Goal: Task Accomplishment & Management: Manage account settings

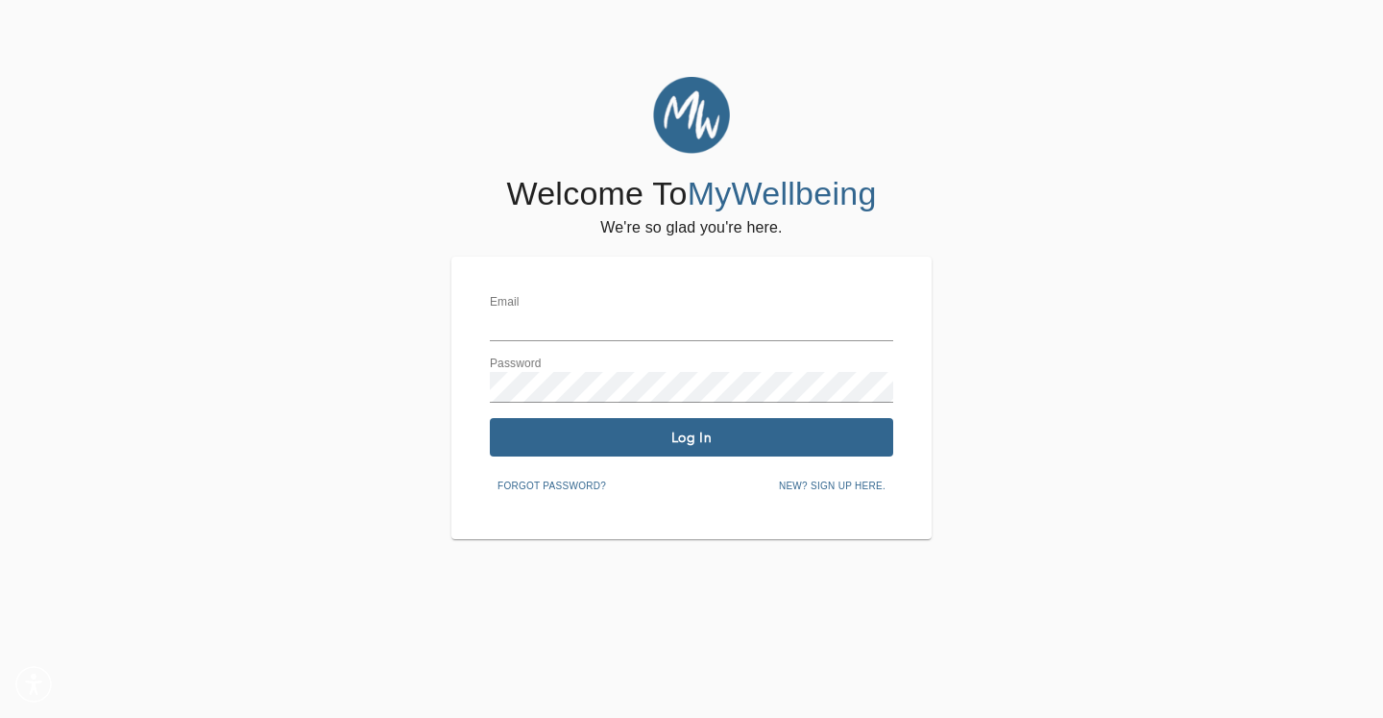
type input "[PERSON_NAME][EMAIL_ADDRESS][DOMAIN_NAME]"
click at [607, 443] on span "Log In" at bounding box center [692, 437] width 388 height 18
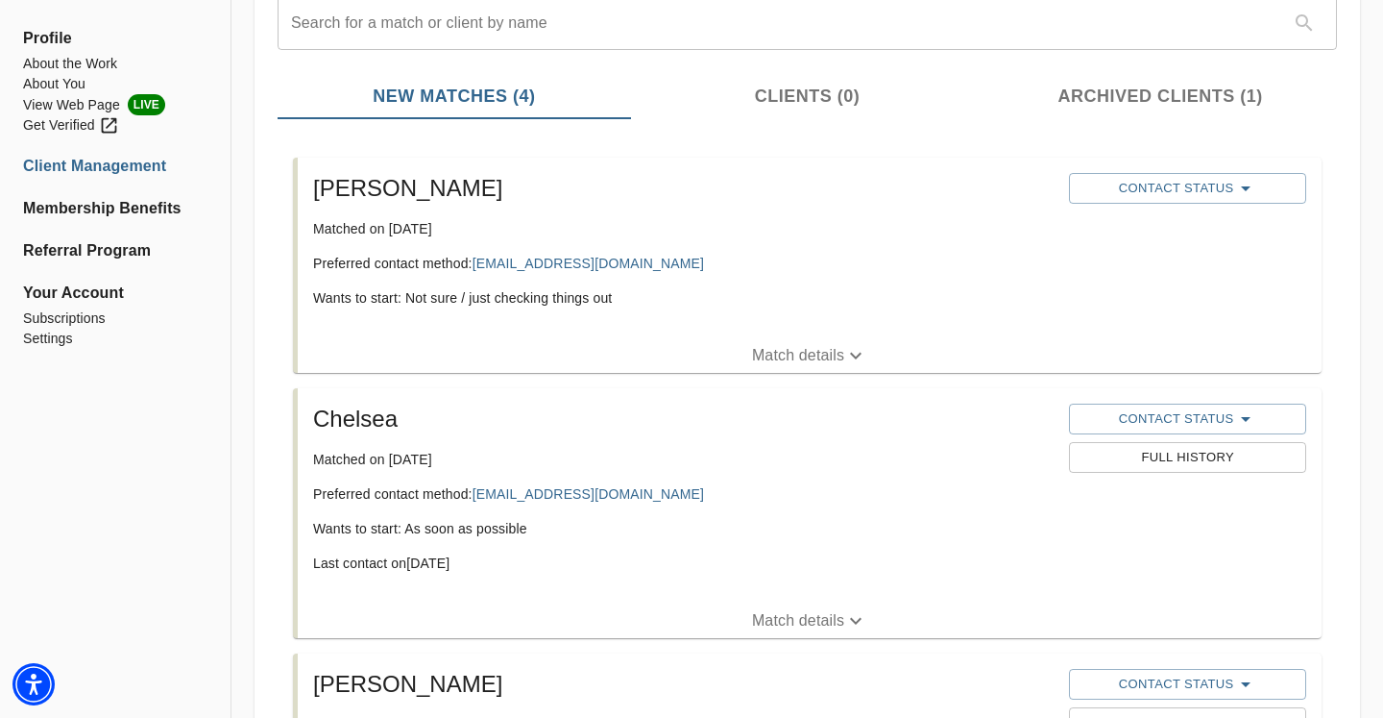
scroll to position [315, 0]
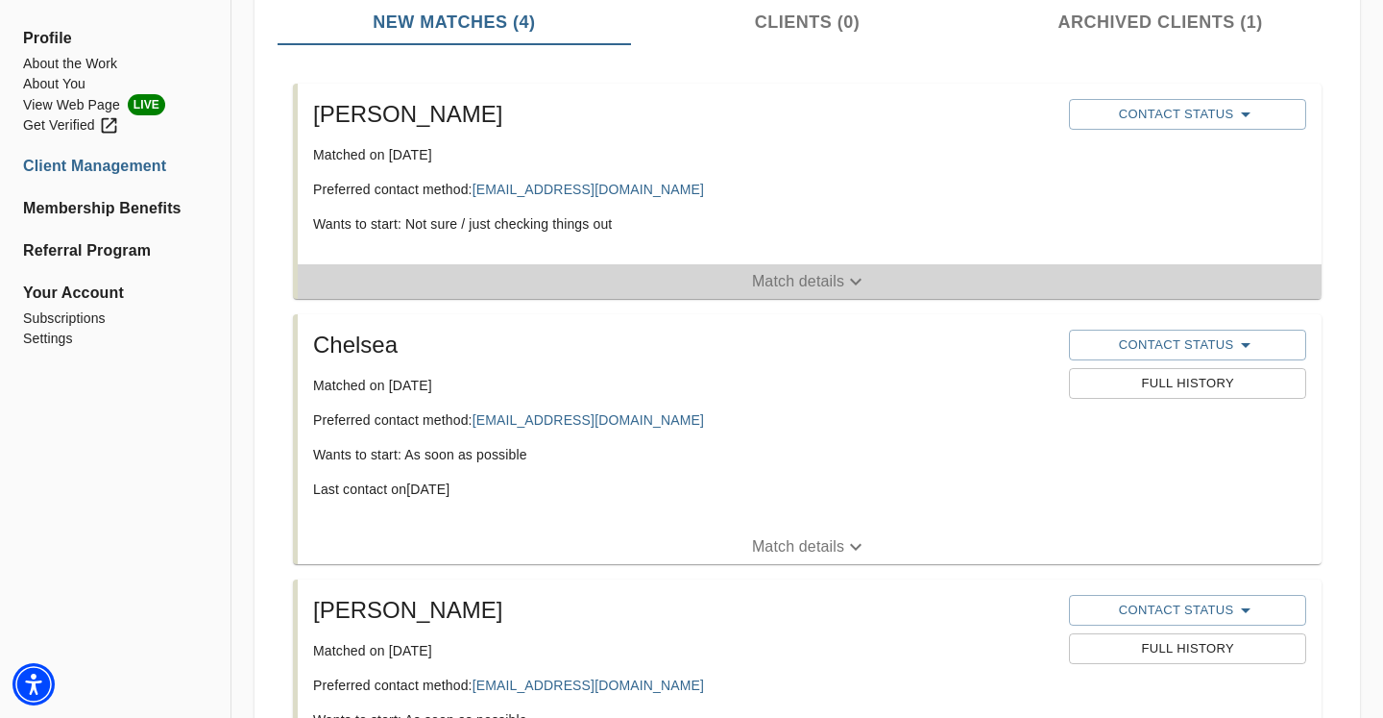
click at [847, 283] on icon "button" at bounding box center [855, 281] width 23 height 23
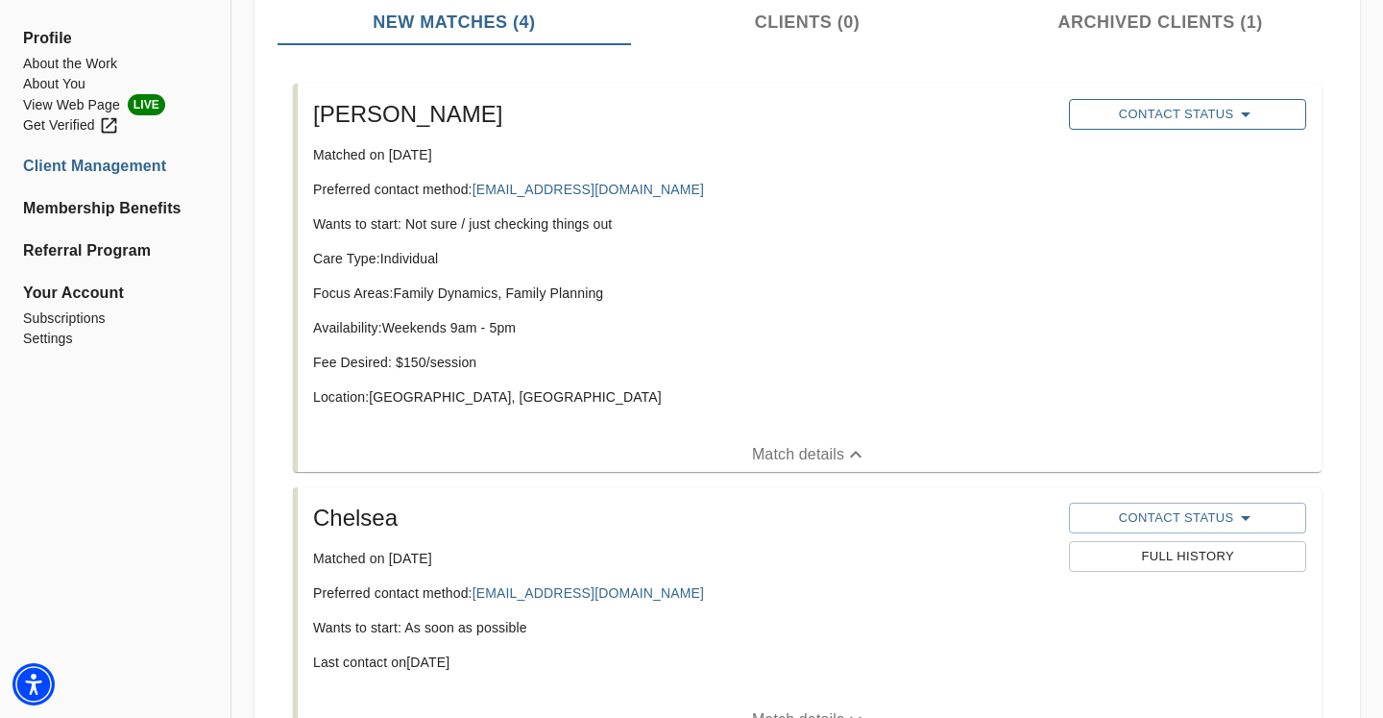
click at [1133, 100] on button "Contact Status" at bounding box center [1187, 114] width 236 height 31
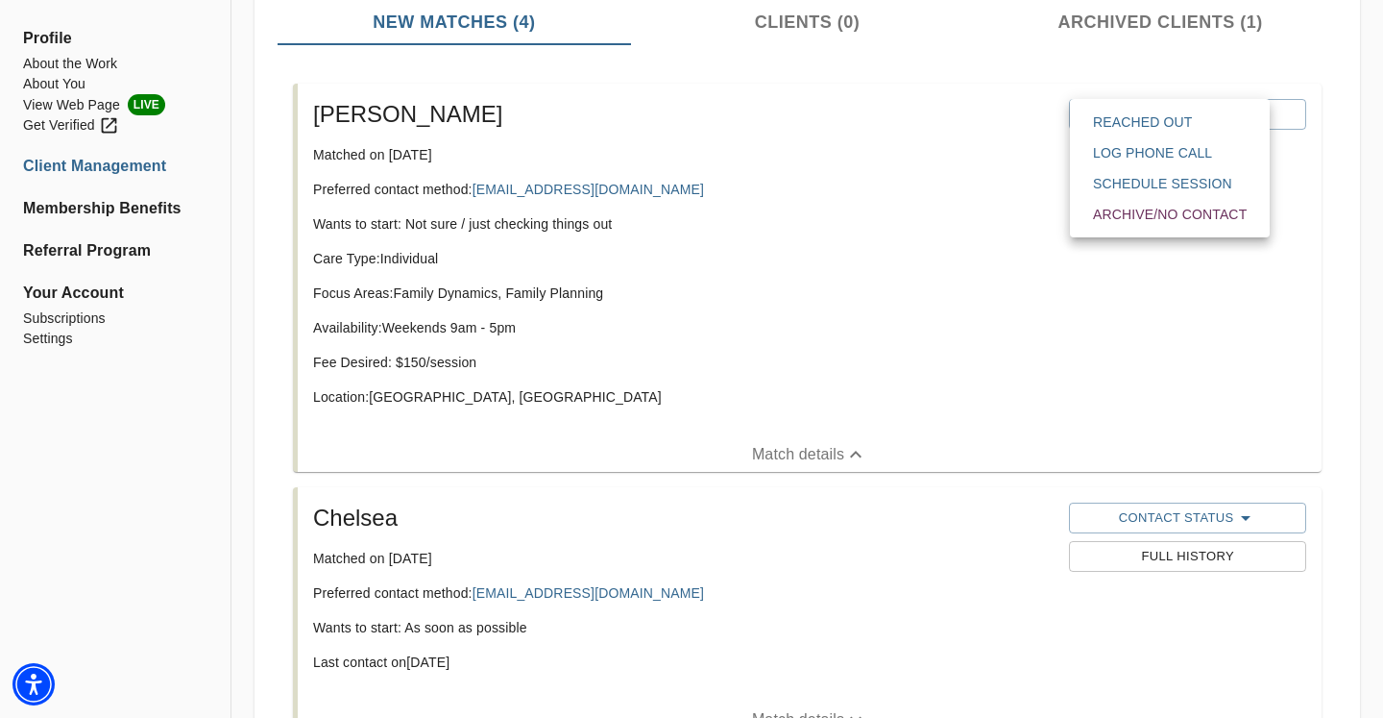
click at [1112, 126] on span "Reached Out" at bounding box center [1170, 121] width 154 height 19
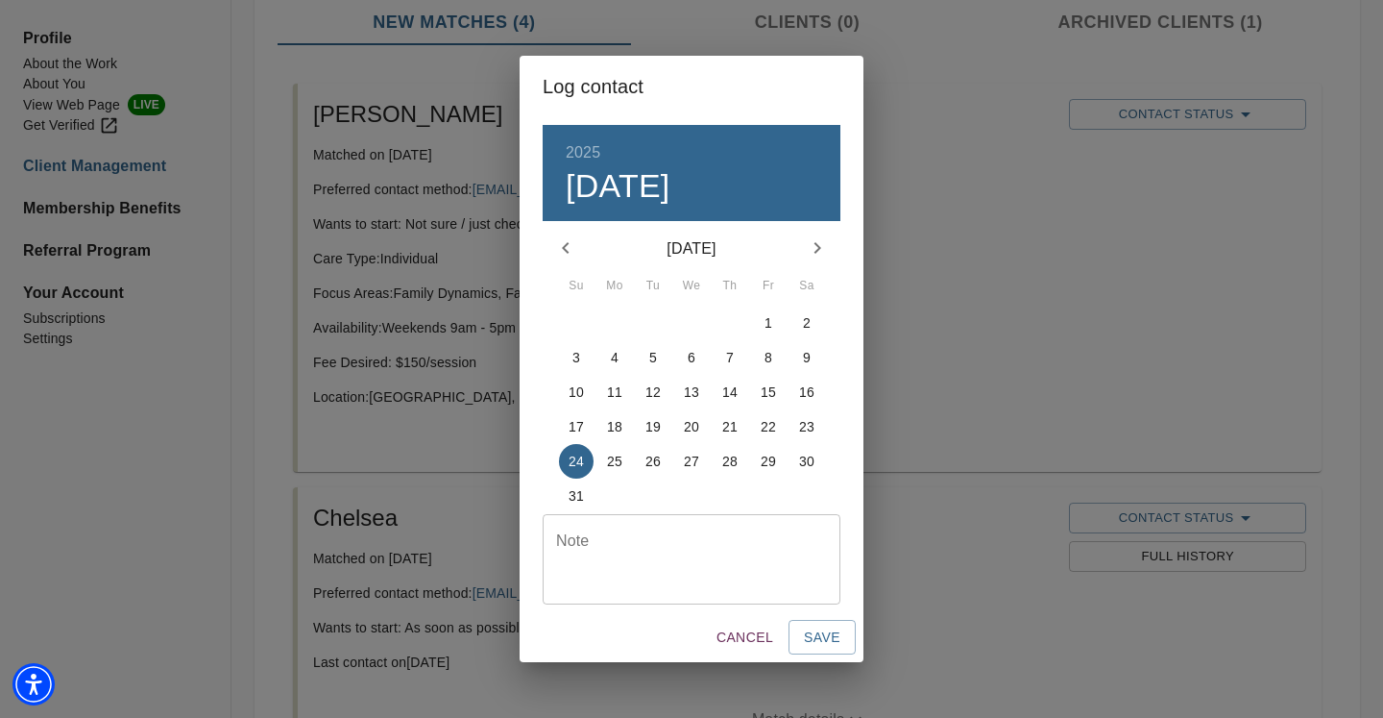
click at [724, 423] on p "21" at bounding box center [729, 426] width 15 height 19
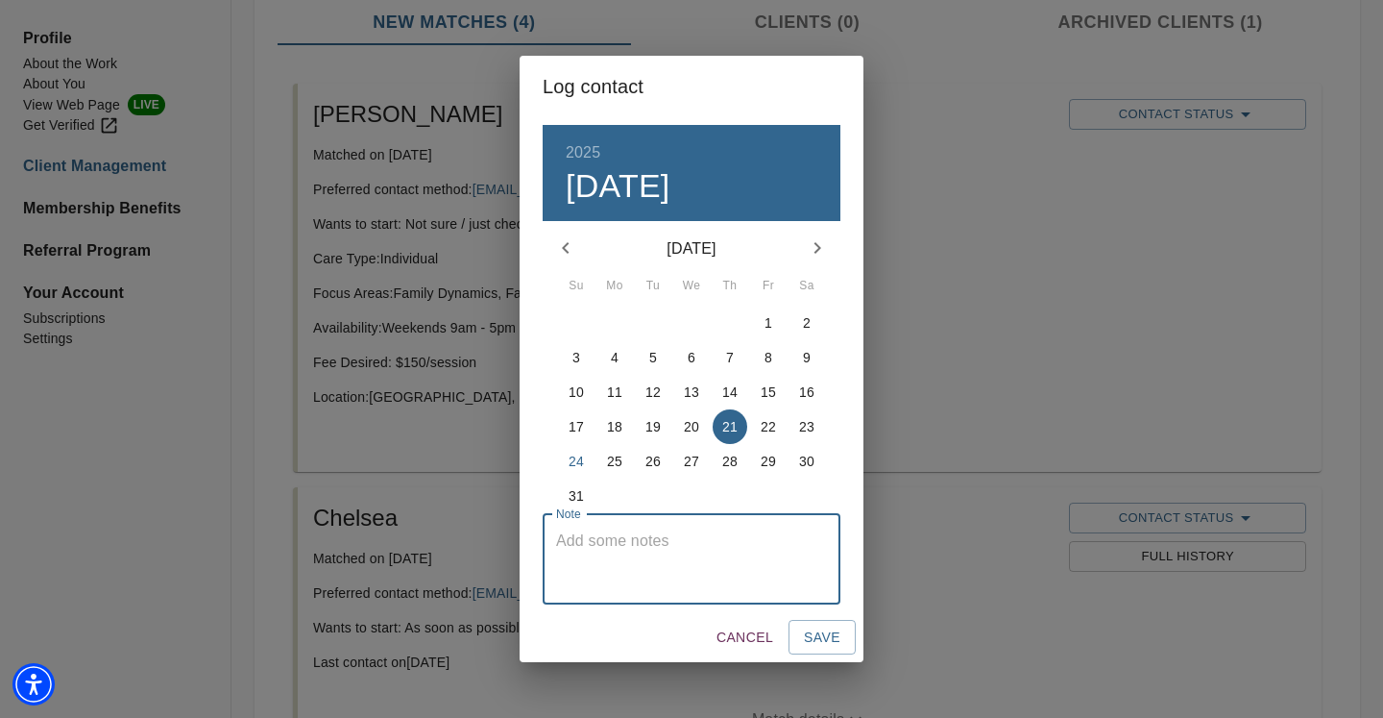
click at [672, 575] on textarea at bounding box center [691, 558] width 271 height 55
type textarea "Sent consult call email"
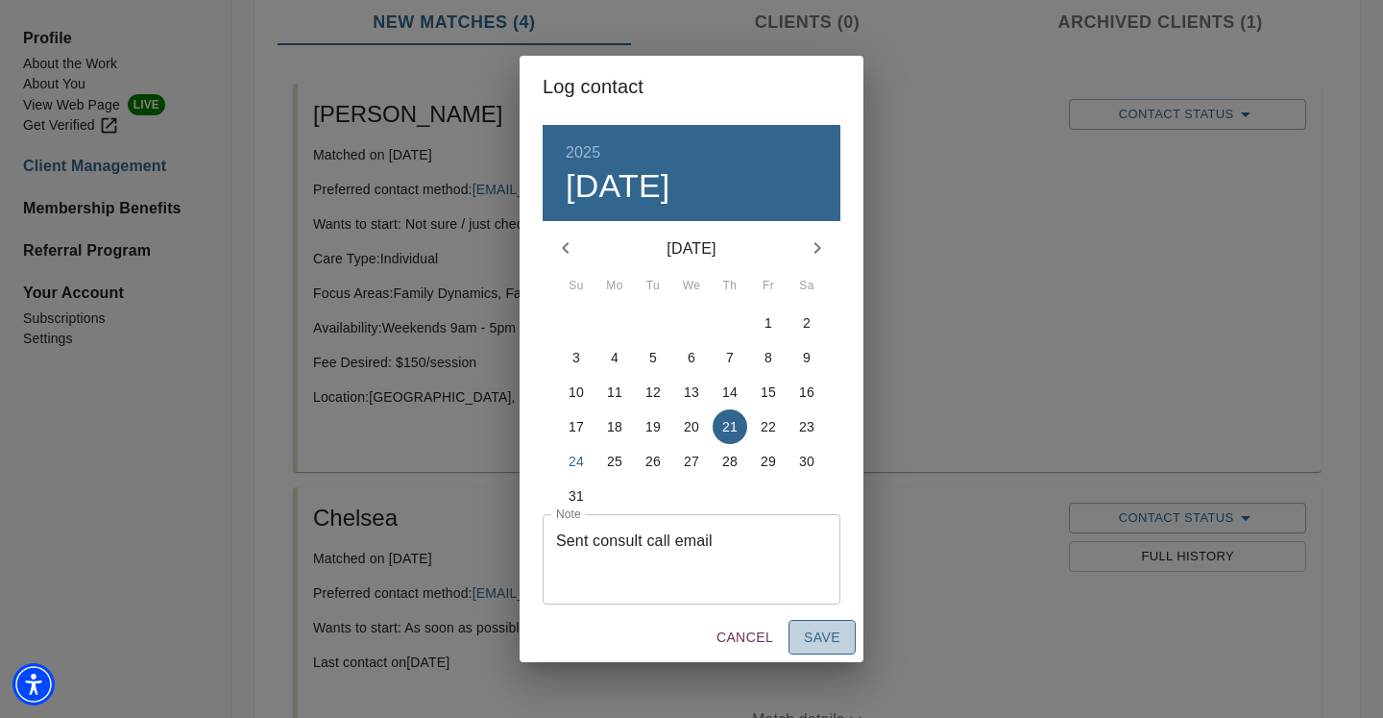
click at [843, 634] on button "Save" at bounding box center [822, 638] width 67 height 36
